Goal: Task Accomplishment & Management: Use online tool/utility

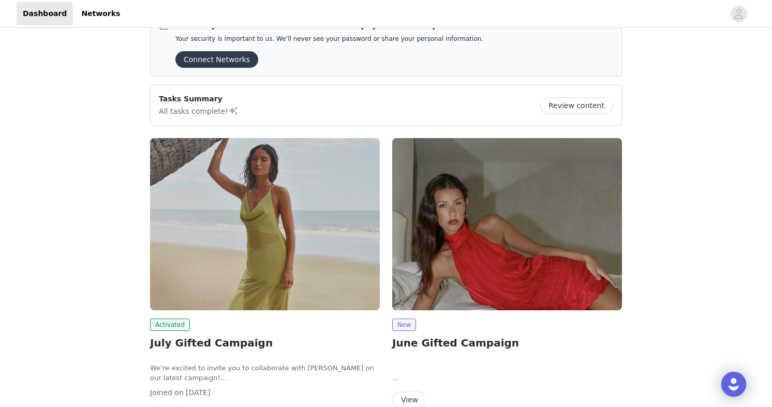
scroll to position [26, 0]
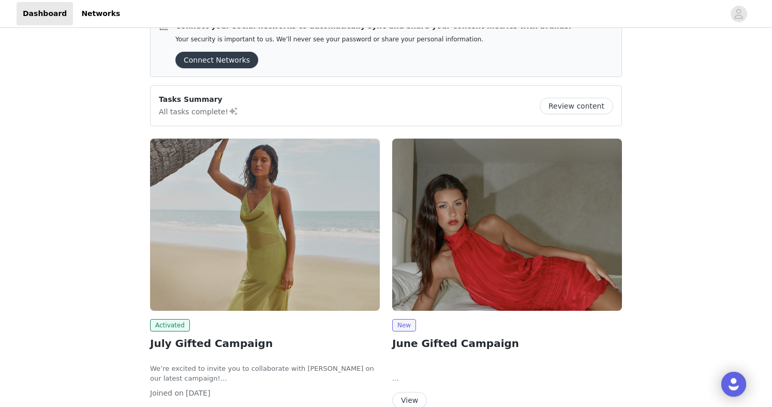
click at [236, 65] on button "Connect Networks" at bounding box center [216, 60] width 83 height 17
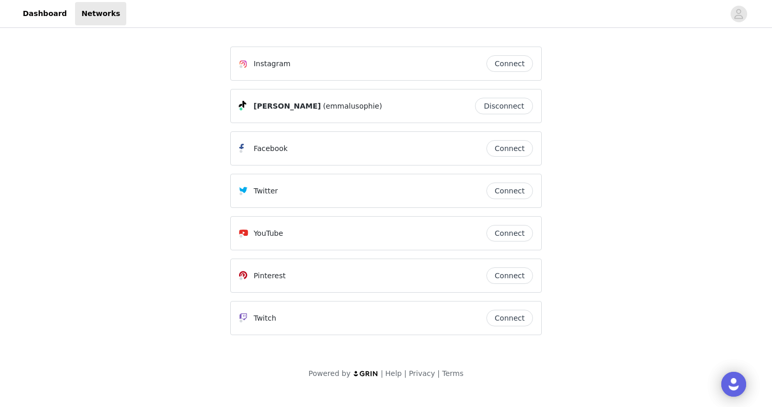
click at [333, 111] on span "(emmalusophie)" at bounding box center [352, 106] width 59 height 11
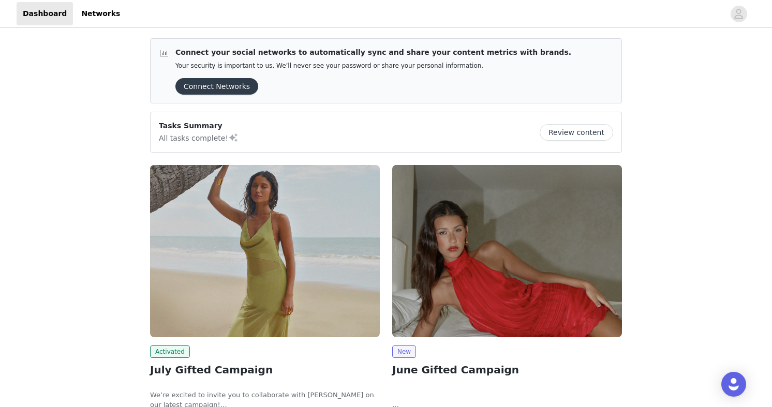
click at [233, 83] on button "Connect Networks" at bounding box center [216, 86] width 83 height 17
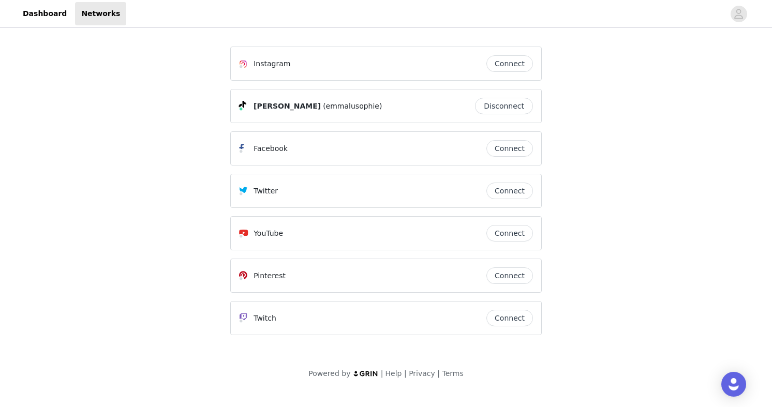
click at [323, 101] on span "(emmalusophie)" at bounding box center [352, 106] width 59 height 11
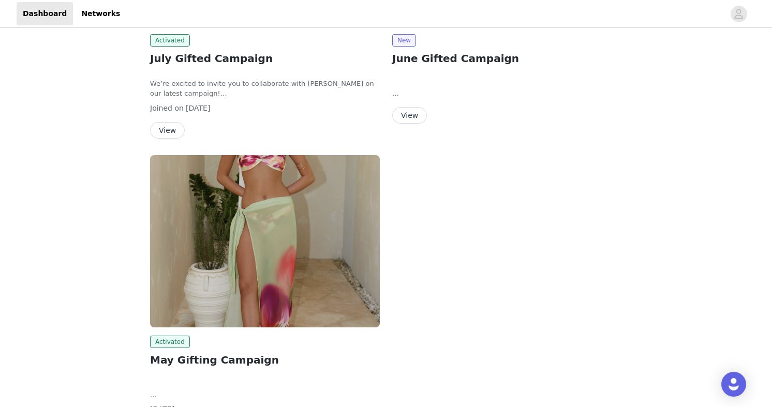
scroll to position [307, 0]
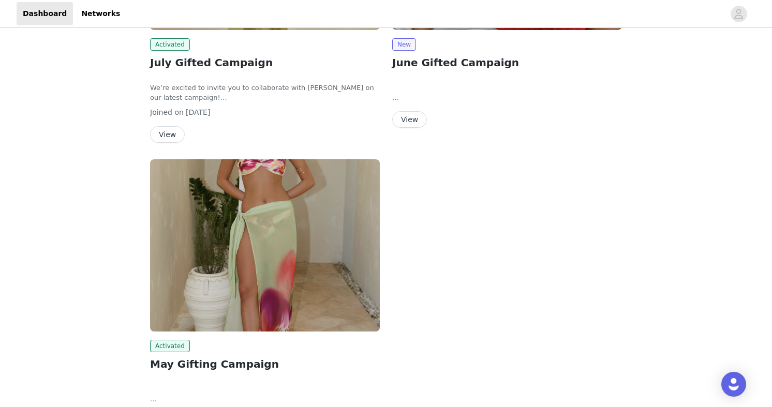
click at [415, 120] on button "View" at bounding box center [409, 119] width 35 height 17
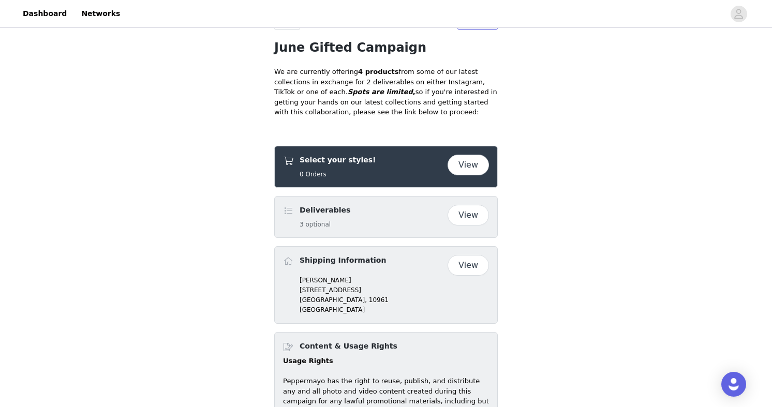
scroll to position [417, 0]
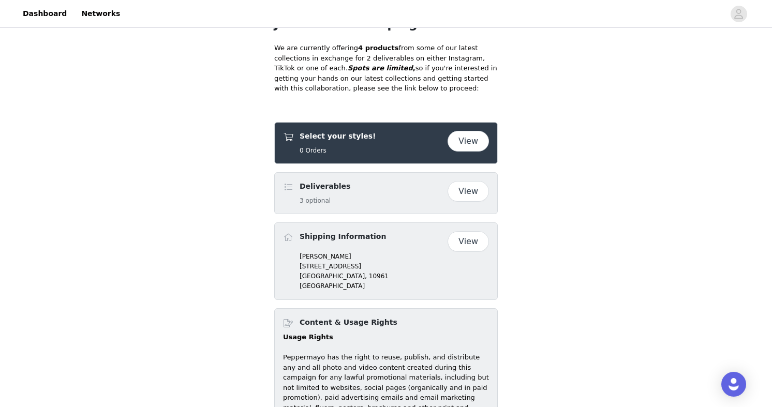
click at [471, 144] on button "View" at bounding box center [468, 141] width 41 height 21
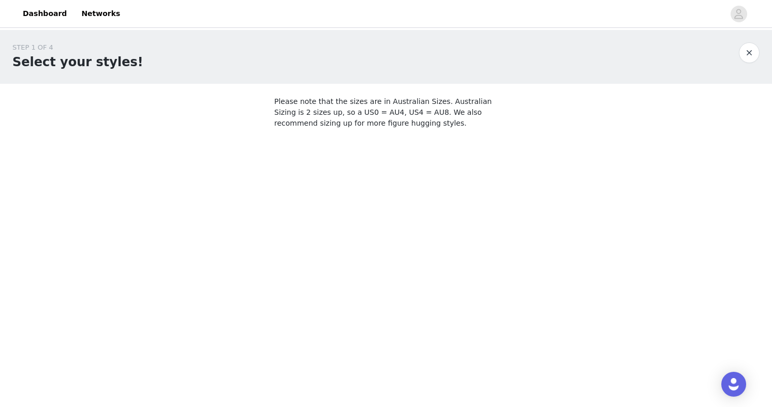
click at [752, 52] on button "button" at bounding box center [749, 52] width 21 height 21
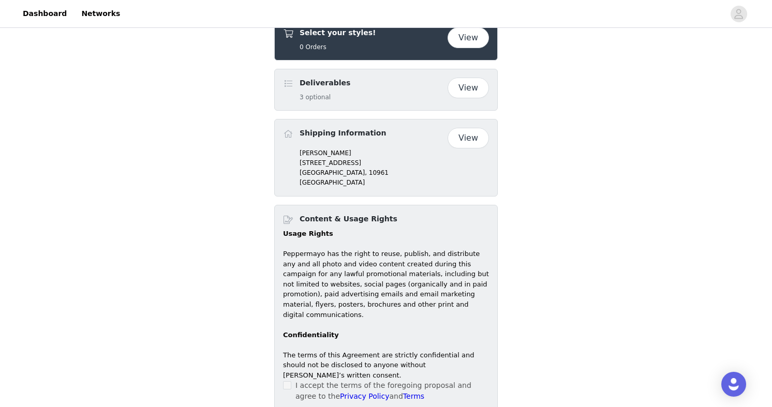
scroll to position [521, 0]
click at [465, 34] on button "View" at bounding box center [468, 37] width 41 height 21
